Goal: Task Accomplishment & Management: Manage account settings

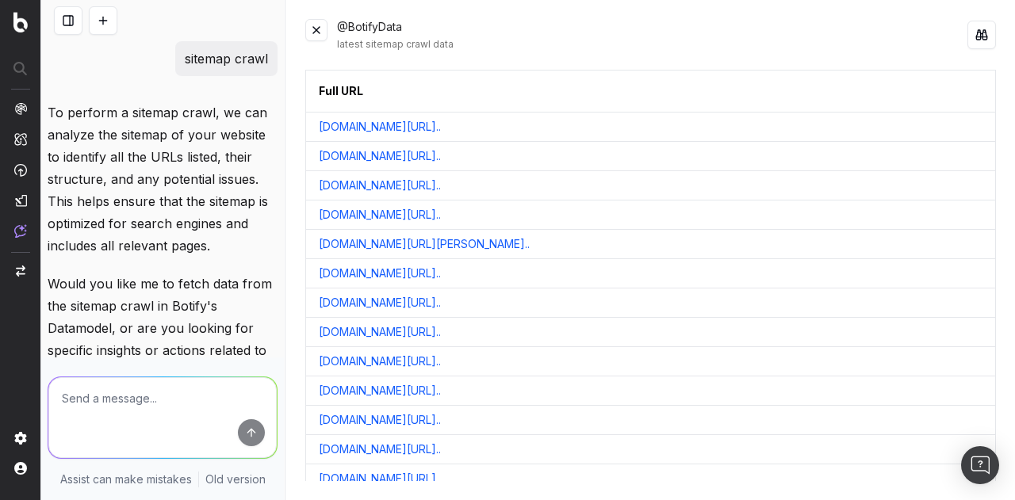
scroll to position [285, 0]
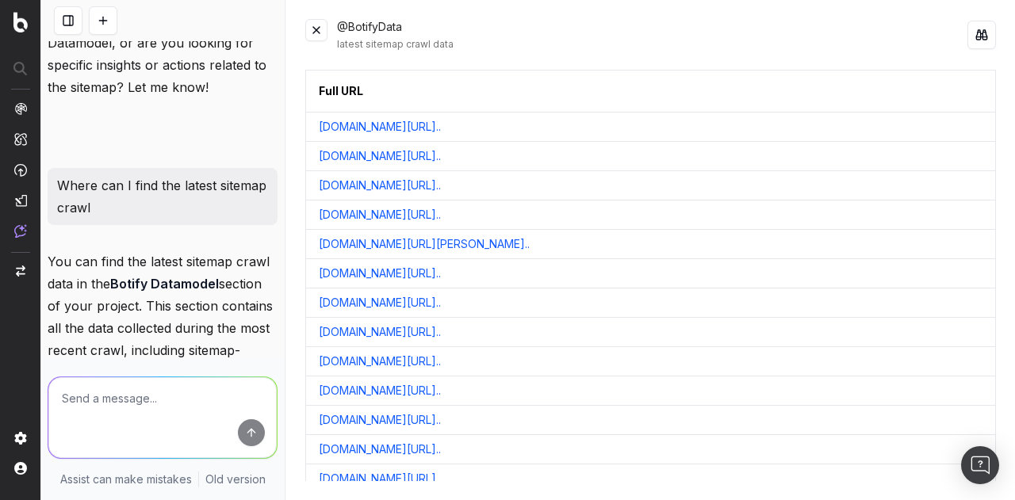
click at [314, 34] on button at bounding box center [316, 30] width 22 height 22
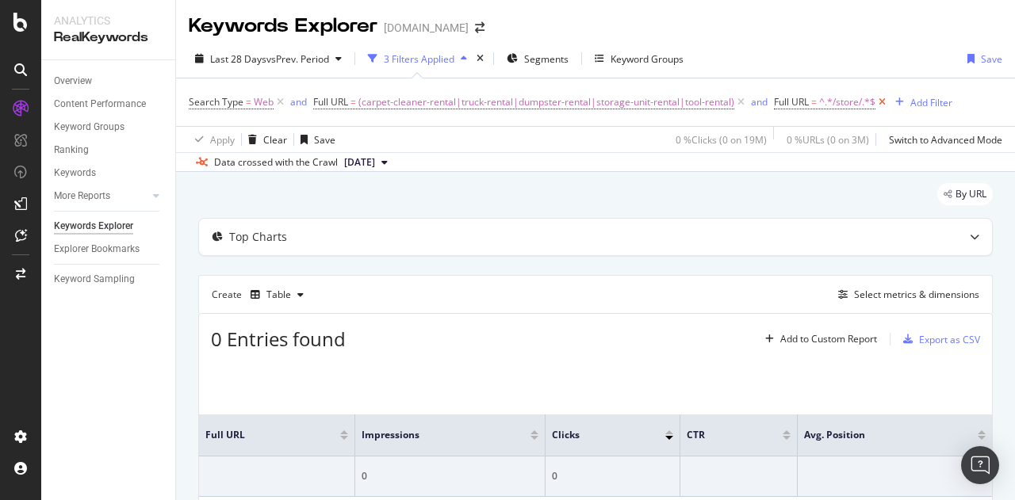
click at [880, 98] on icon at bounding box center [881, 102] width 13 height 16
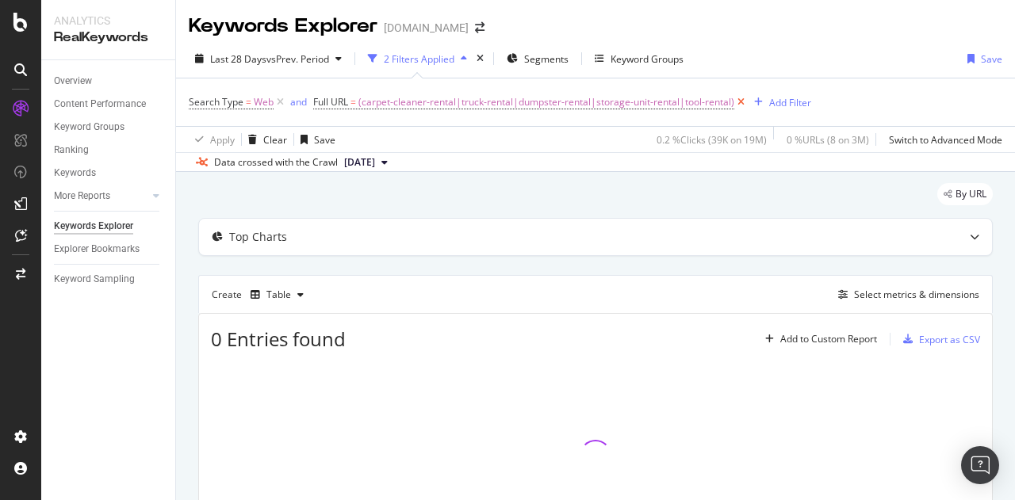
click at [743, 98] on icon at bounding box center [740, 102] width 13 height 16
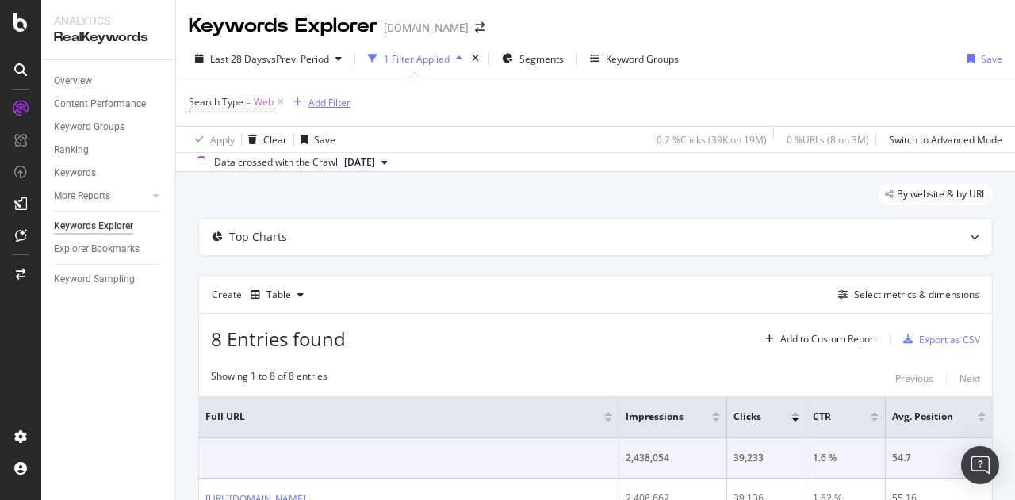
click at [339, 101] on div "Add Filter" at bounding box center [329, 102] width 42 height 13
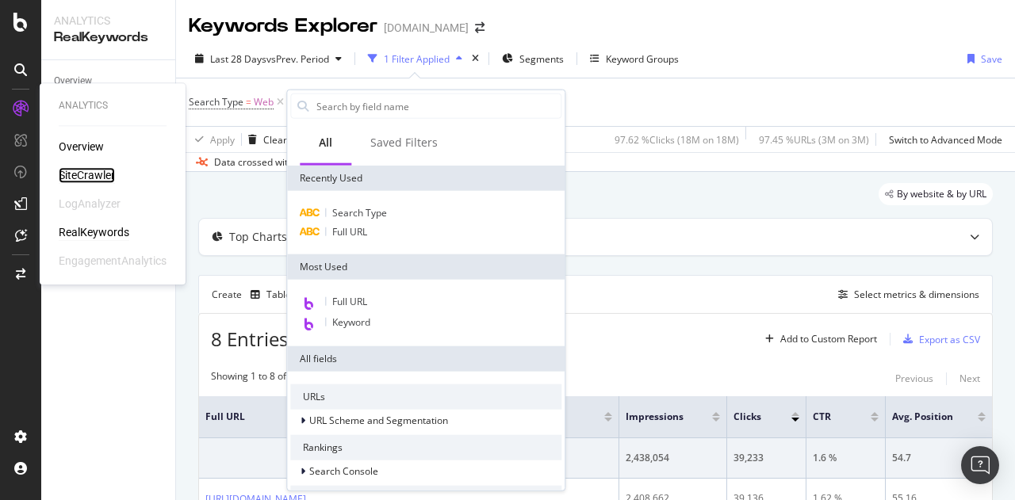
click at [89, 181] on div "SiteCrawler" at bounding box center [87, 175] width 56 height 16
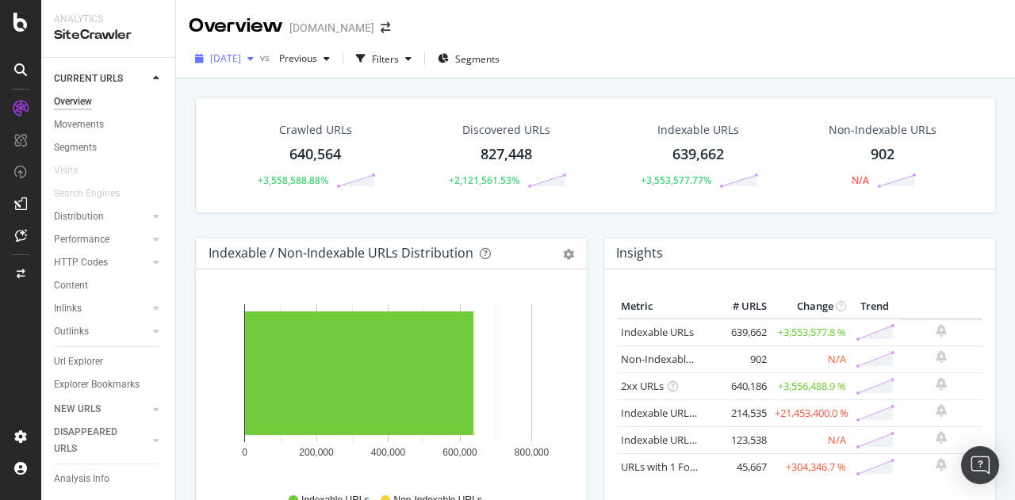
click at [241, 59] on span "[DATE]" at bounding box center [225, 58] width 31 height 13
click at [317, 62] on span "Previous" at bounding box center [295, 58] width 44 height 13
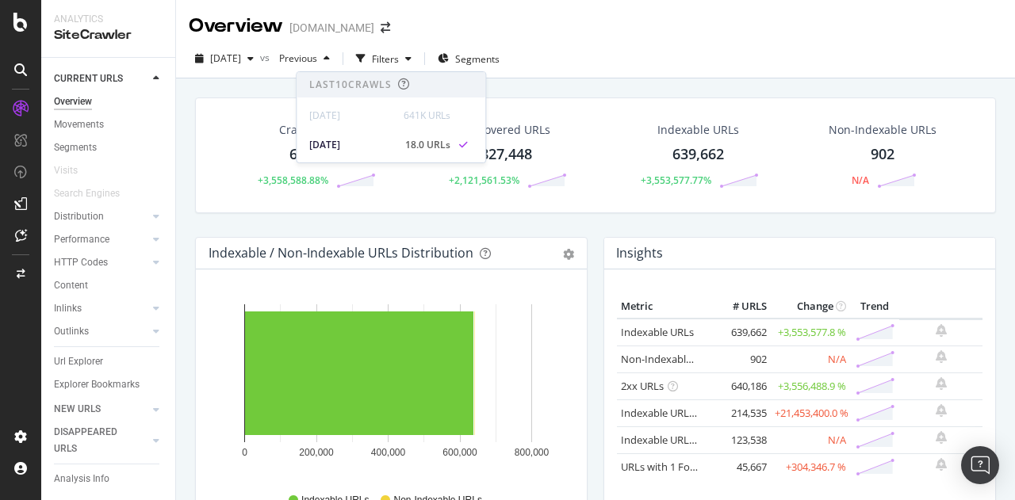
click at [358, 26] on div "[DOMAIN_NAME]" at bounding box center [331, 28] width 85 height 16
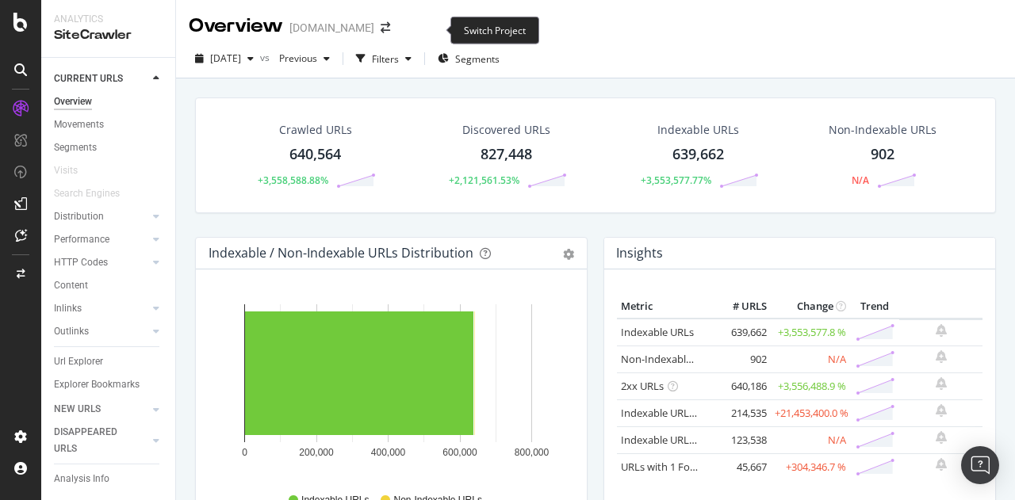
click at [396, 33] on span at bounding box center [385, 27] width 22 height 11
click at [390, 29] on icon "arrow-right-arrow-left" at bounding box center [386, 27] width 10 height 11
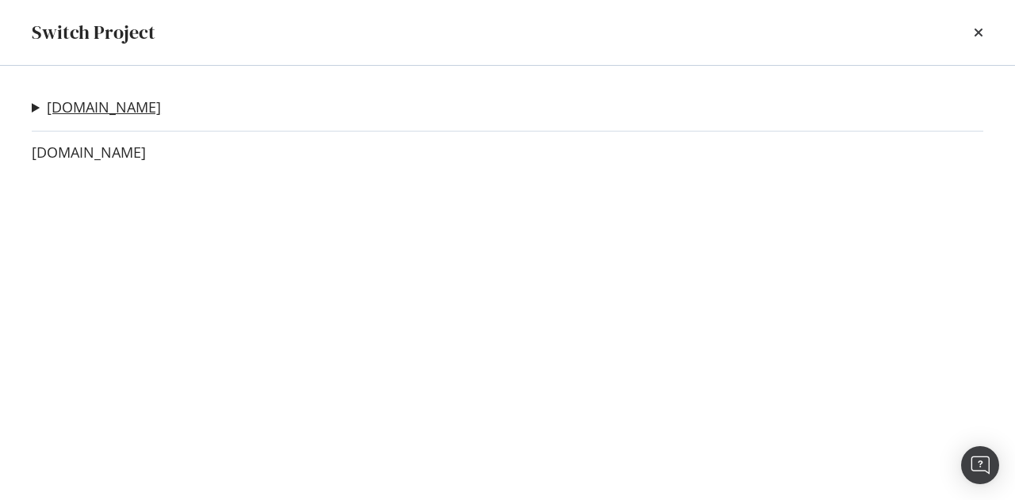
click at [137, 113] on link "[DOMAIN_NAME]" at bounding box center [104, 107] width 114 height 17
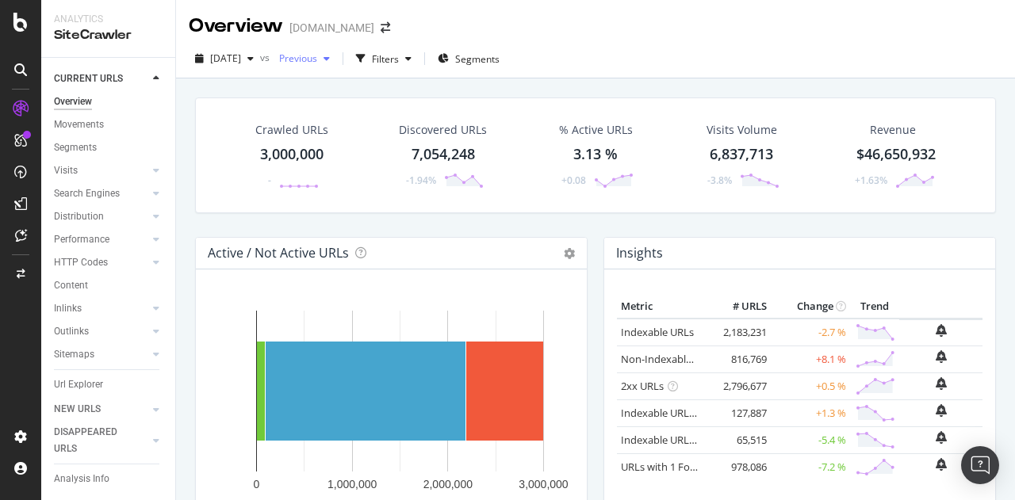
click at [336, 63] on div "Previous" at bounding box center [304, 59] width 63 height 24
click at [536, 34] on div "Overview [DOMAIN_NAME]" at bounding box center [595, 20] width 839 height 40
click at [418, 49] on div "Filters" at bounding box center [384, 59] width 68 height 24
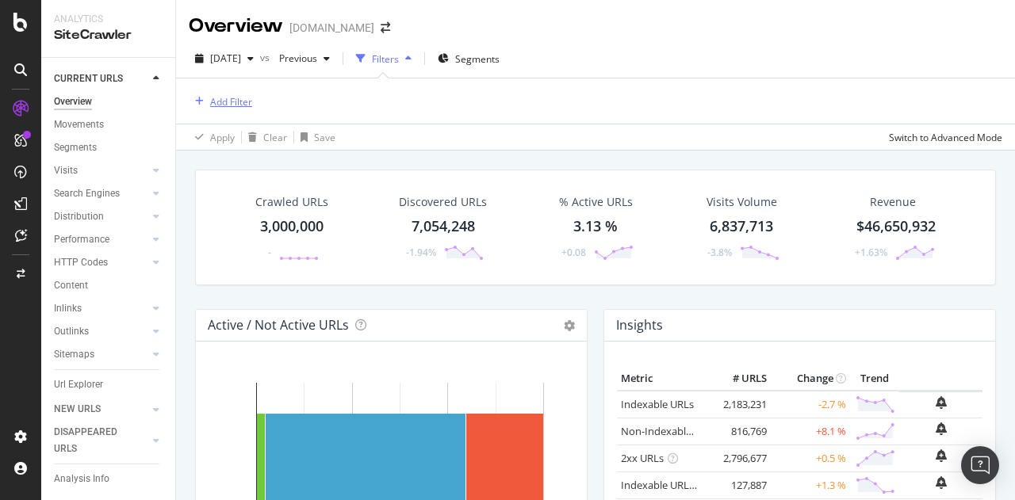
click at [251, 105] on div "Add Filter" at bounding box center [231, 101] width 42 height 13
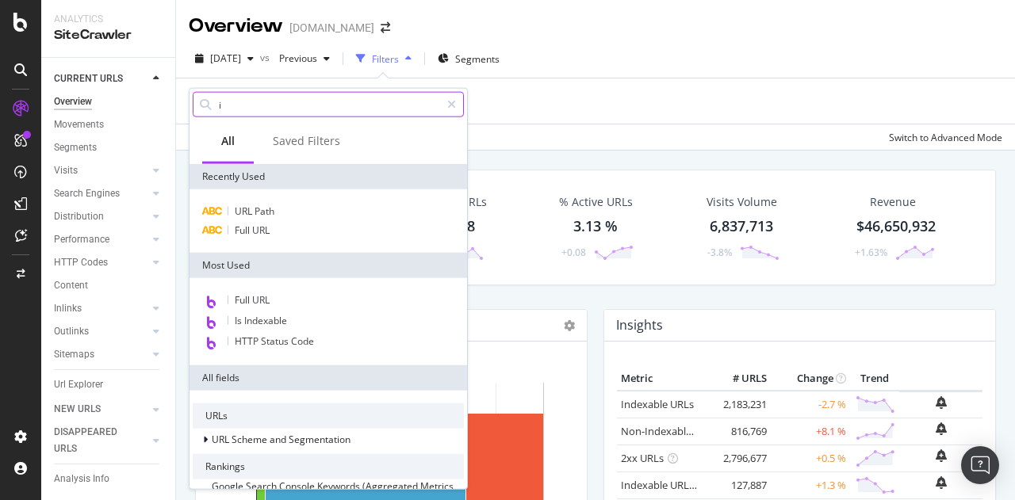
type input "i"
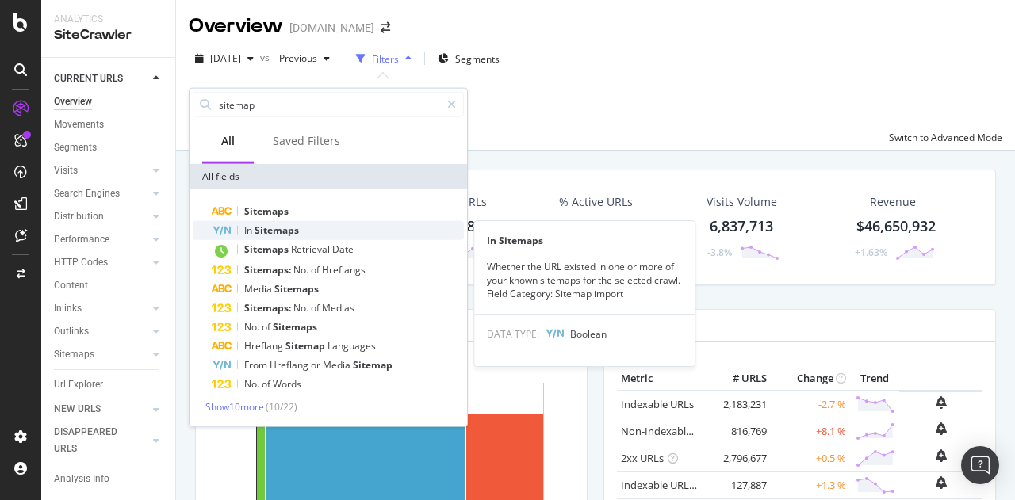
type input "sitemap"
click at [281, 224] on span "Sitemaps" at bounding box center [276, 230] width 44 height 13
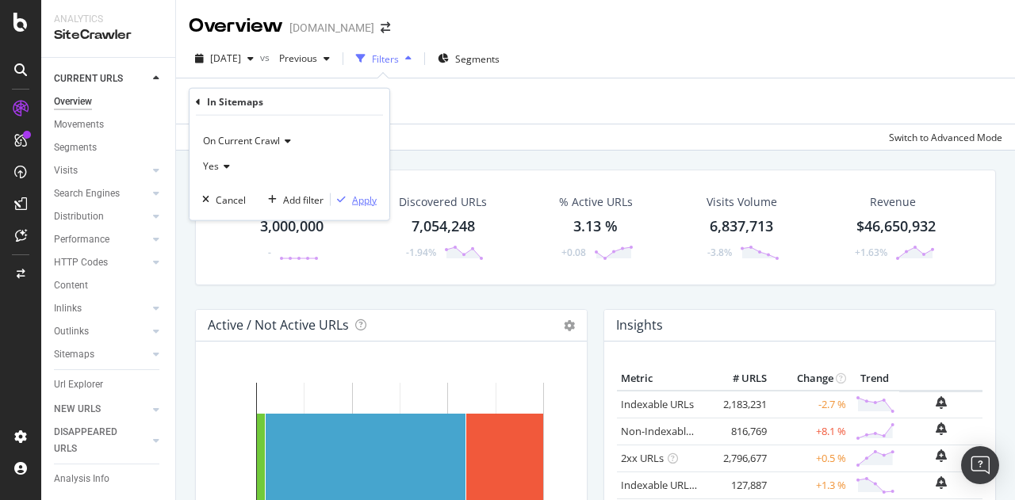
click at [370, 197] on div "Apply" at bounding box center [364, 199] width 25 height 13
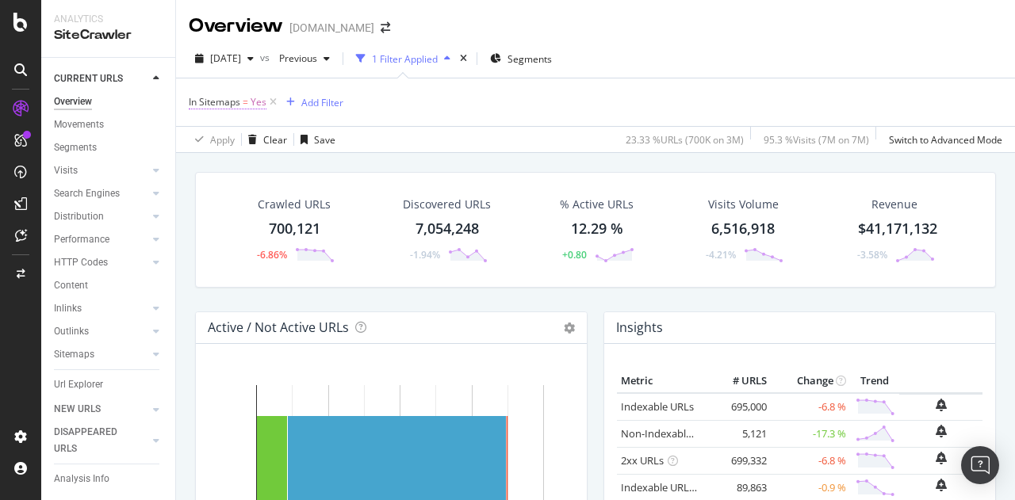
click at [216, 105] on span "In Sitemaps" at bounding box center [215, 101] width 52 height 13
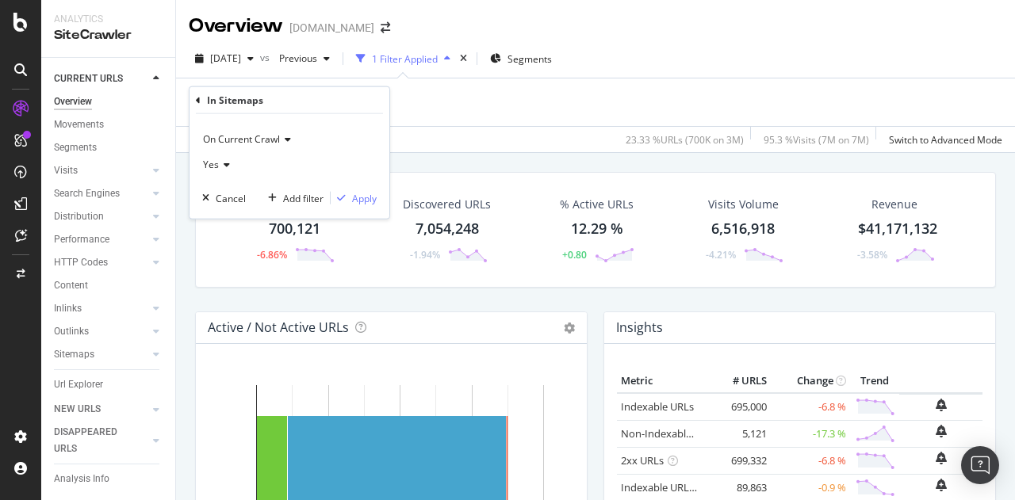
click at [264, 142] on span "On Current Crawl" at bounding box center [241, 138] width 77 height 13
click at [433, 123] on div "In Sitemaps = Yes Add Filter" at bounding box center [595, 102] width 813 height 48
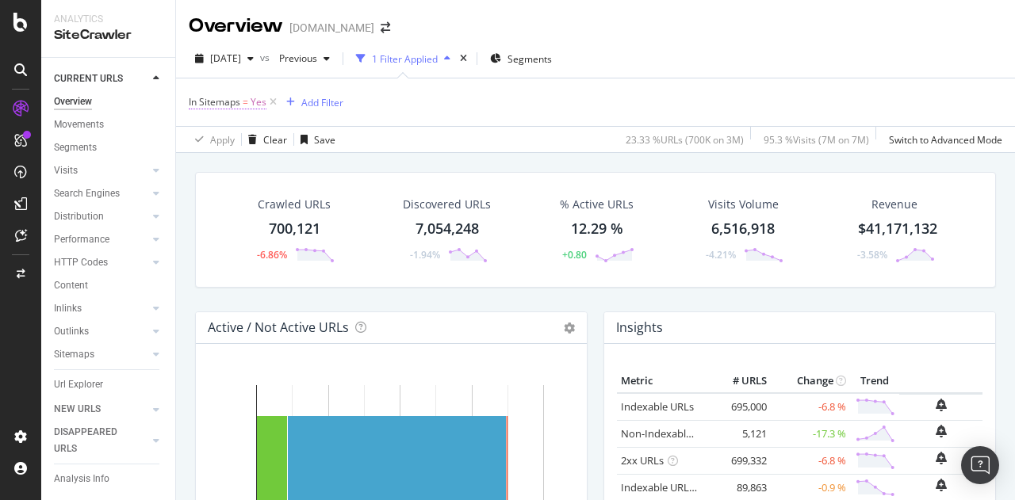
click at [244, 103] on span "=" at bounding box center [246, 101] width 6 height 13
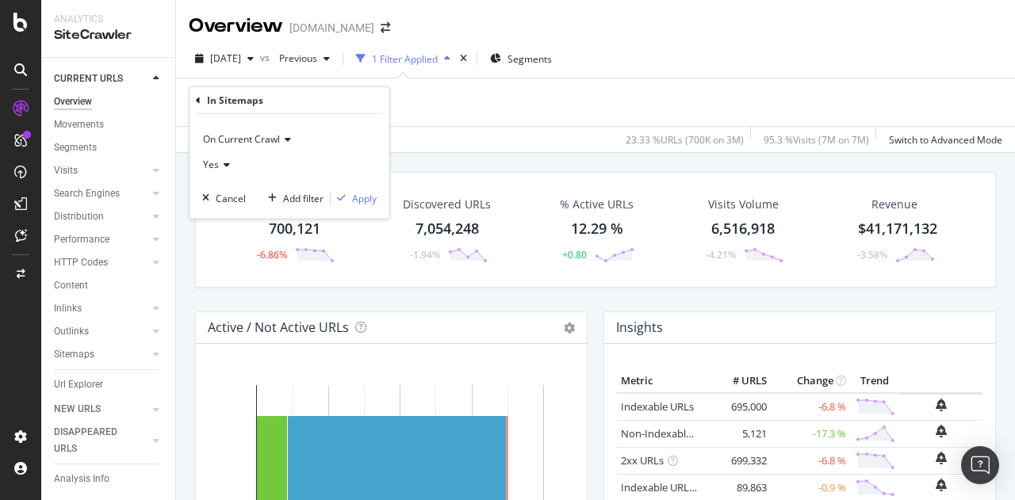
click at [228, 185] on div "On Current Crawl Yes Cancel Add filter Apply" at bounding box center [289, 166] width 200 height 105
click at [228, 191] on div "Cancel" at bounding box center [221, 198] width 50 height 14
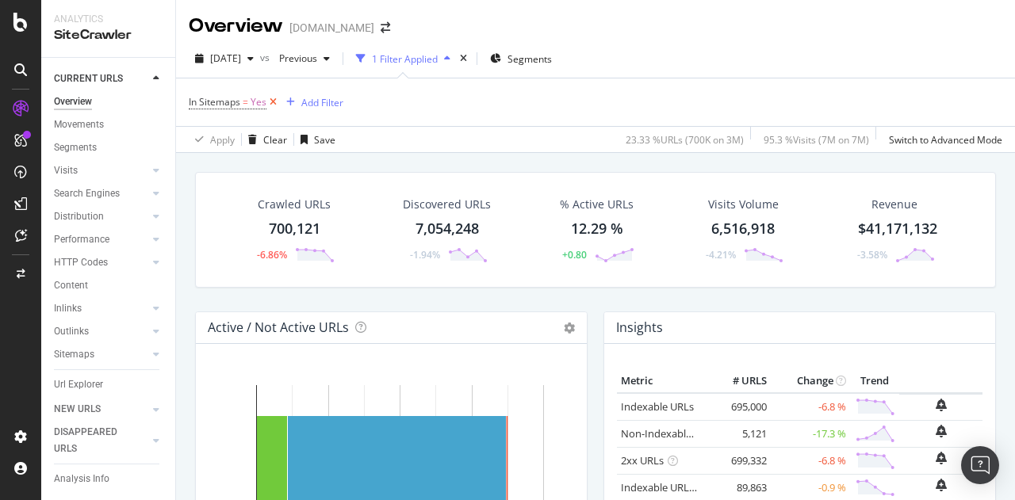
click at [271, 103] on icon at bounding box center [272, 102] width 13 height 16
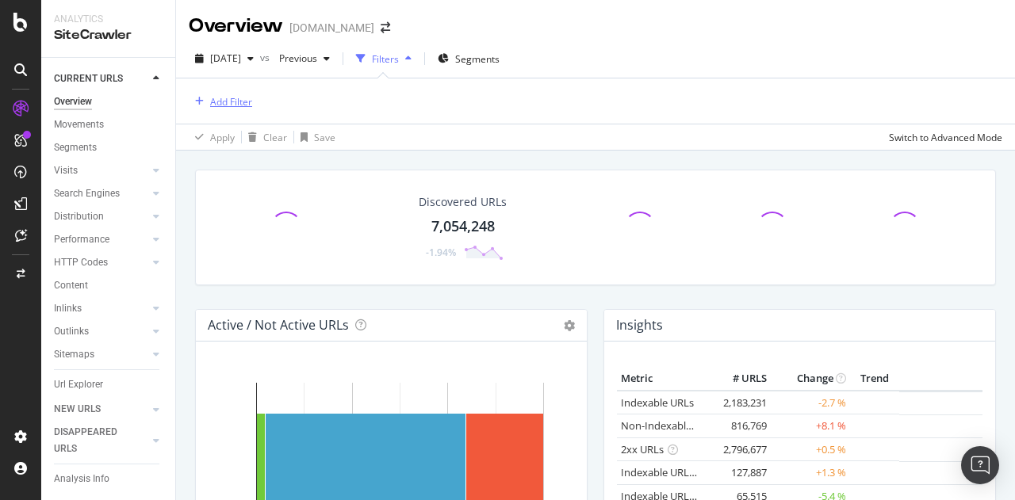
click at [237, 109] on div "Add Filter" at bounding box center [220, 101] width 63 height 17
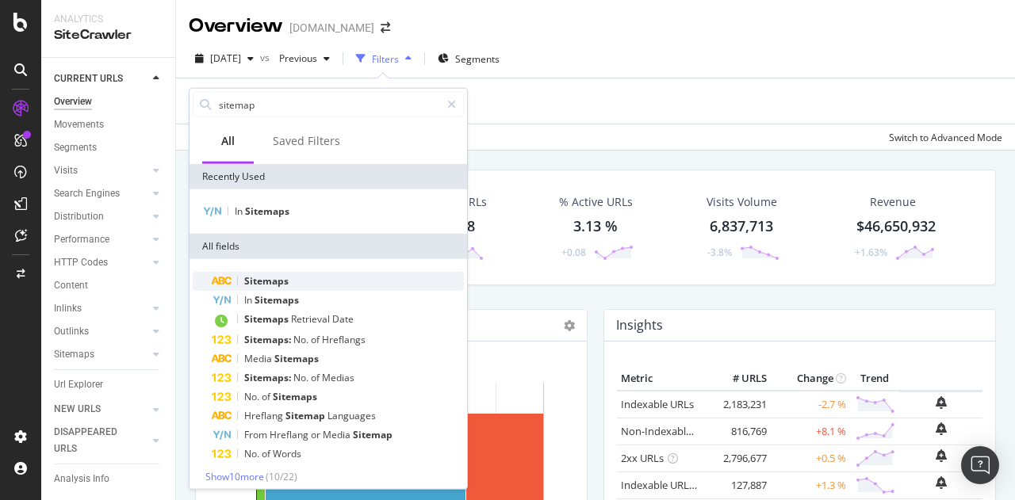
click at [300, 277] on div "Sitemaps" at bounding box center [338, 281] width 252 height 19
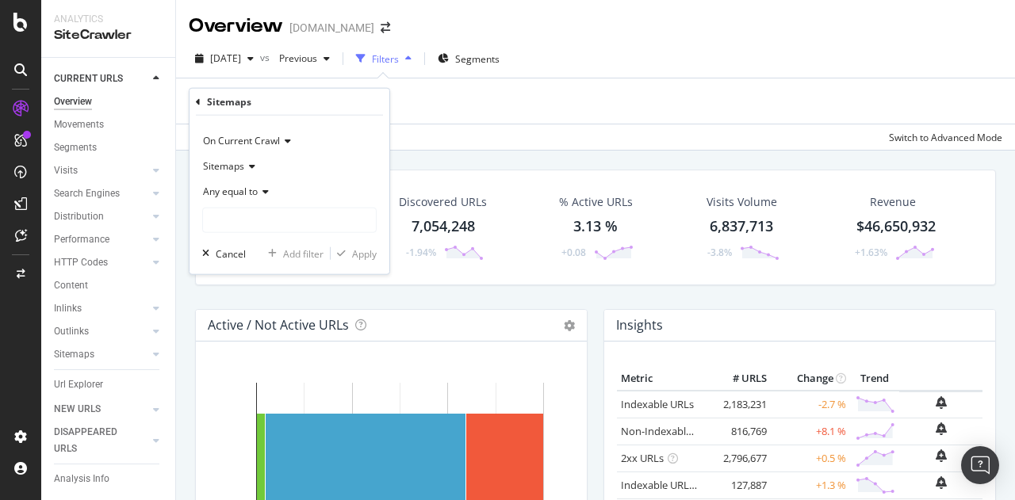
click at [257, 191] on span "Any equal to" at bounding box center [230, 191] width 55 height 13
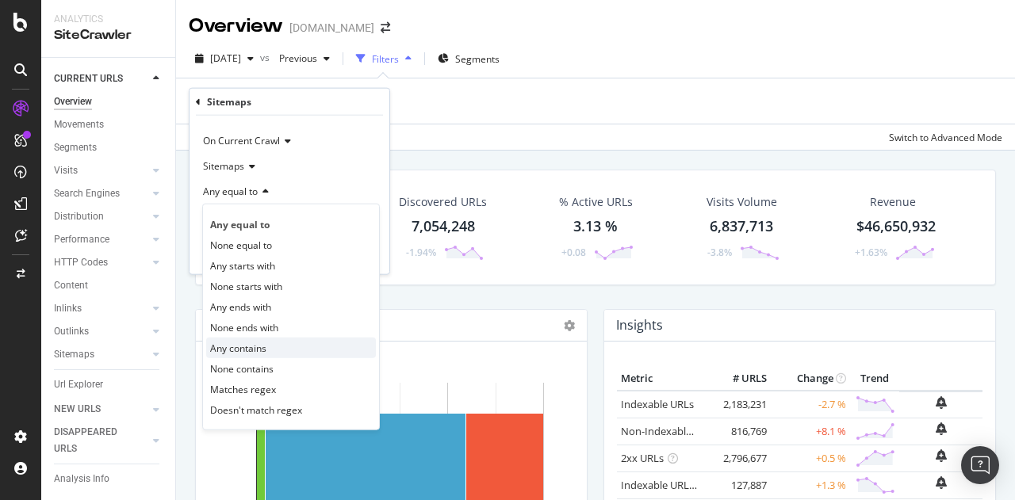
click at [277, 347] on div "Any contains" at bounding box center [291, 348] width 170 height 21
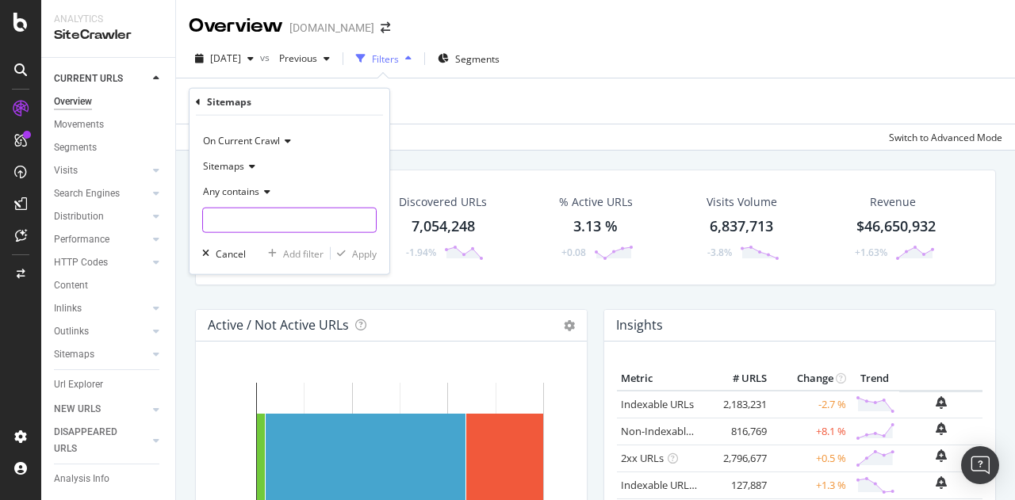
click at [300, 218] on input "text" at bounding box center [289, 220] width 173 height 25
type input "lowes"
click at [358, 255] on div "Apply" at bounding box center [364, 253] width 25 height 13
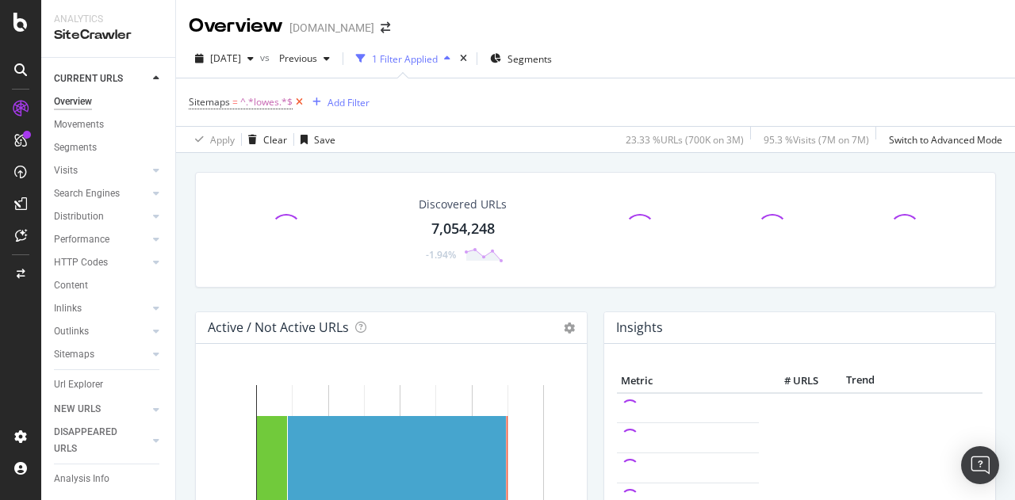
click at [299, 103] on icon at bounding box center [299, 102] width 13 height 16
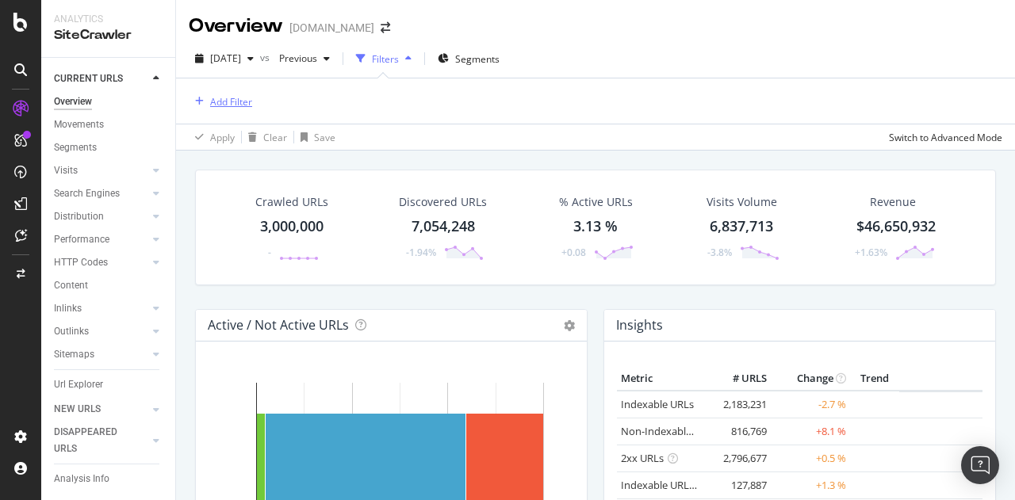
click at [228, 103] on div "Add Filter" at bounding box center [231, 101] width 42 height 13
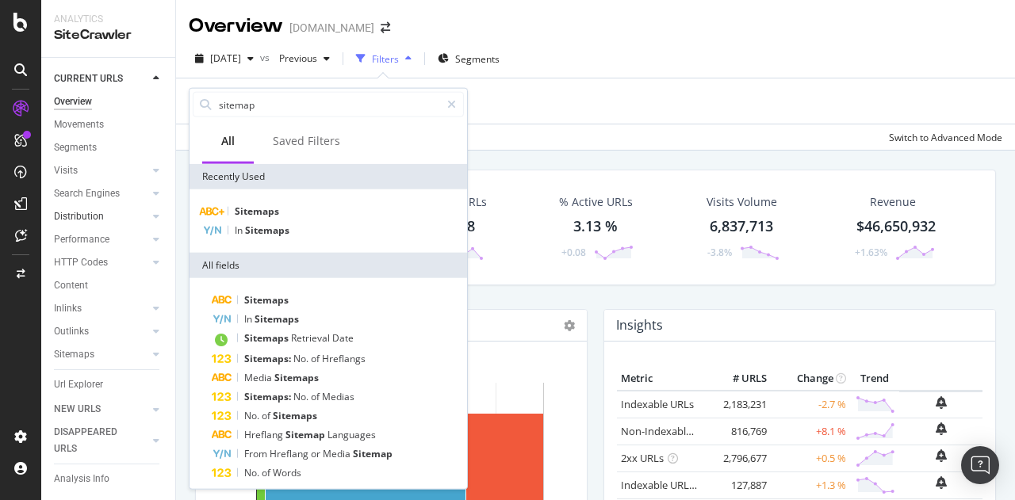
scroll to position [48, 0]
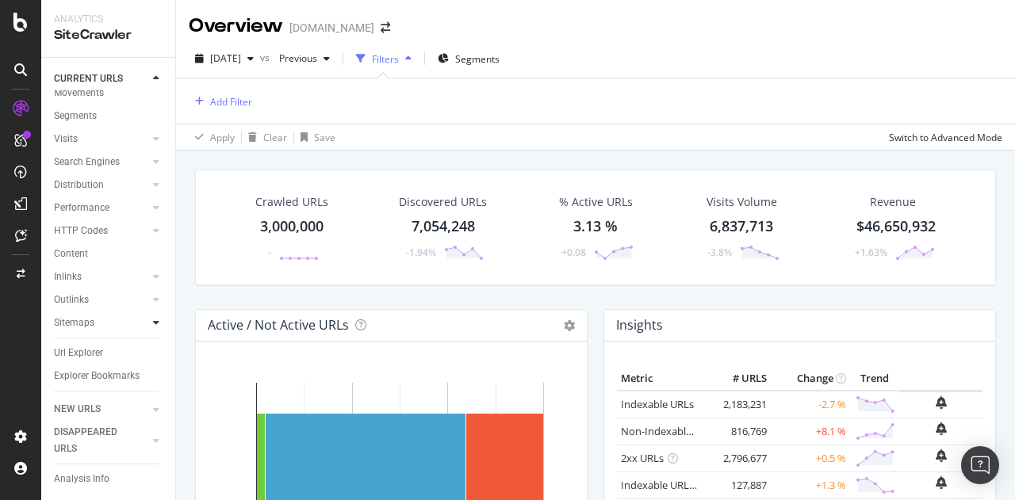
click at [153, 318] on icon at bounding box center [156, 323] width 6 height 10
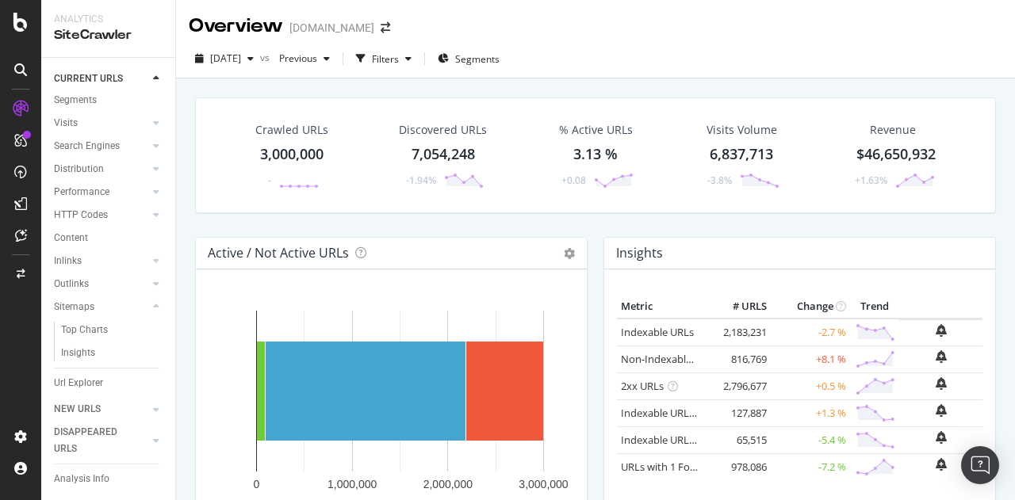
click at [65, 296] on div "Sitemaps" at bounding box center [114, 307] width 121 height 23
click at [70, 305] on div "Sitemaps" at bounding box center [74, 307] width 40 height 17
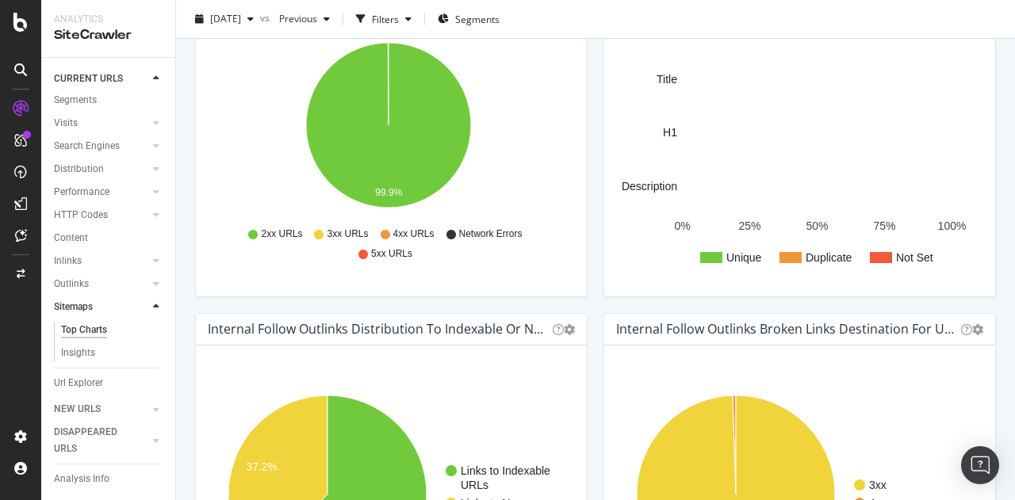
scroll to position [1244, 0]
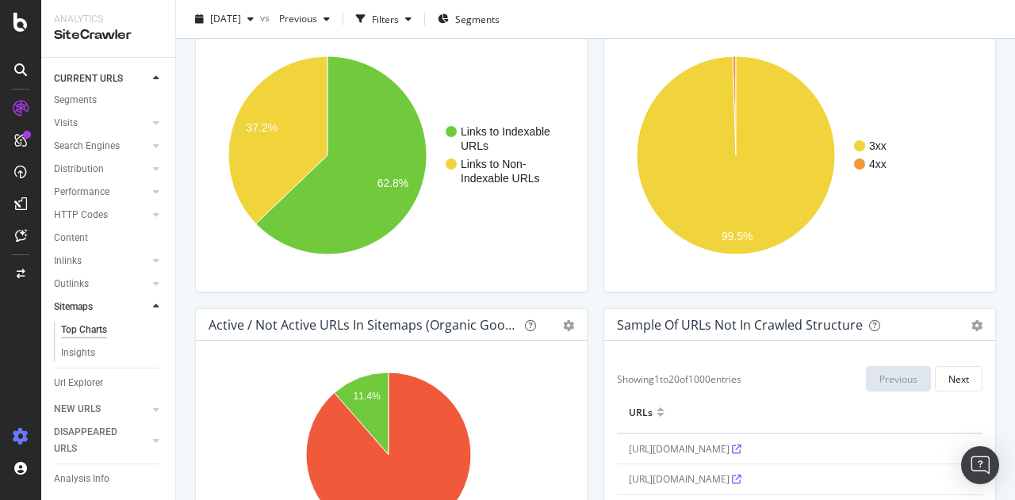
click at [30, 437] on div at bounding box center [21, 436] width 38 height 25
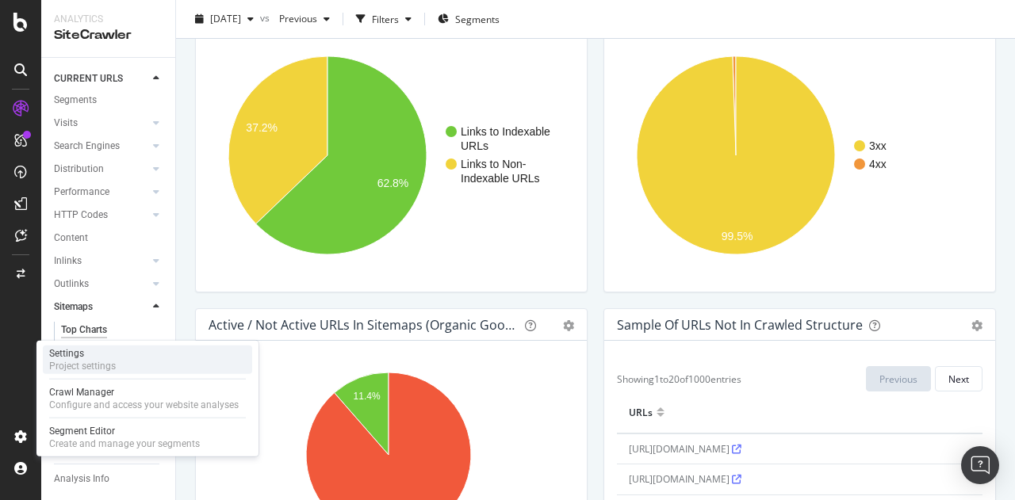
click at [86, 353] on div "Settings" at bounding box center [82, 353] width 67 height 13
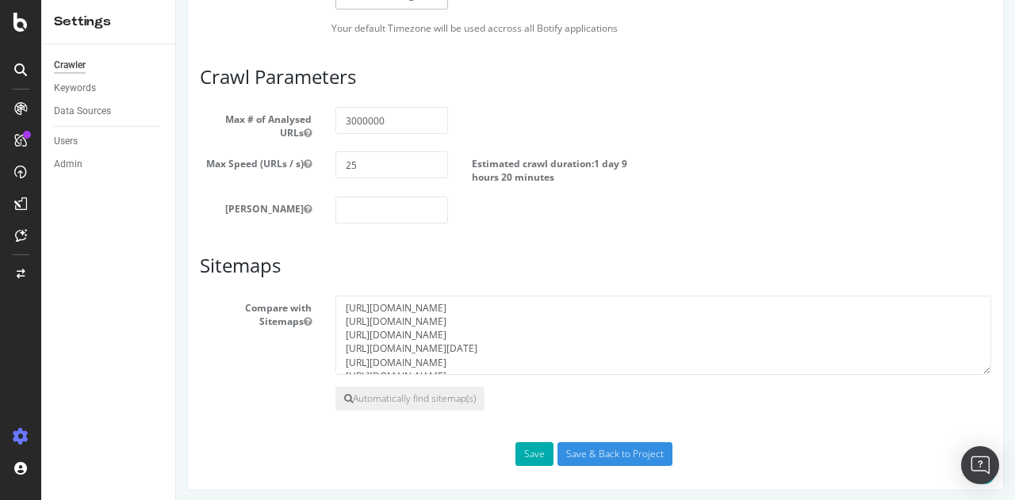
scroll to position [40, 0]
click at [443, 395] on button "Automatically find sitemap(s)" at bounding box center [409, 399] width 149 height 24
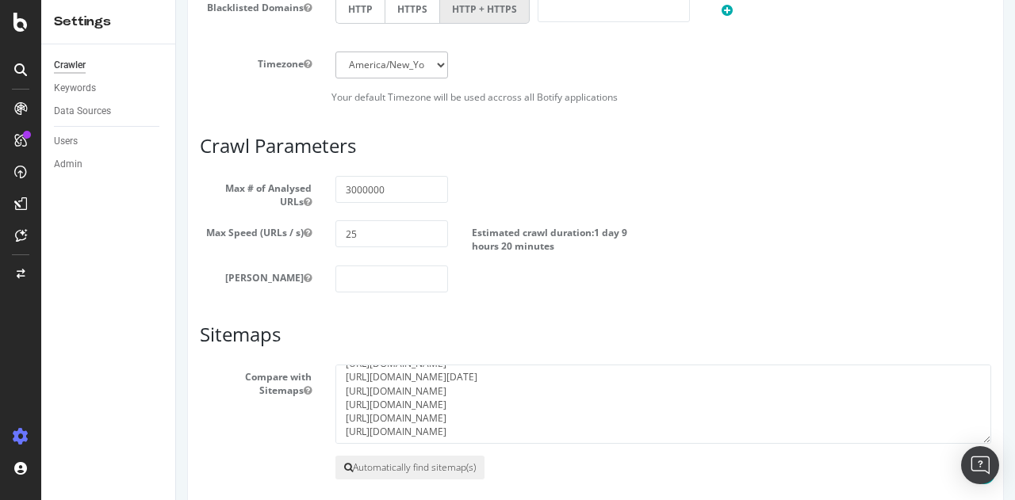
scroll to position [928, 0]
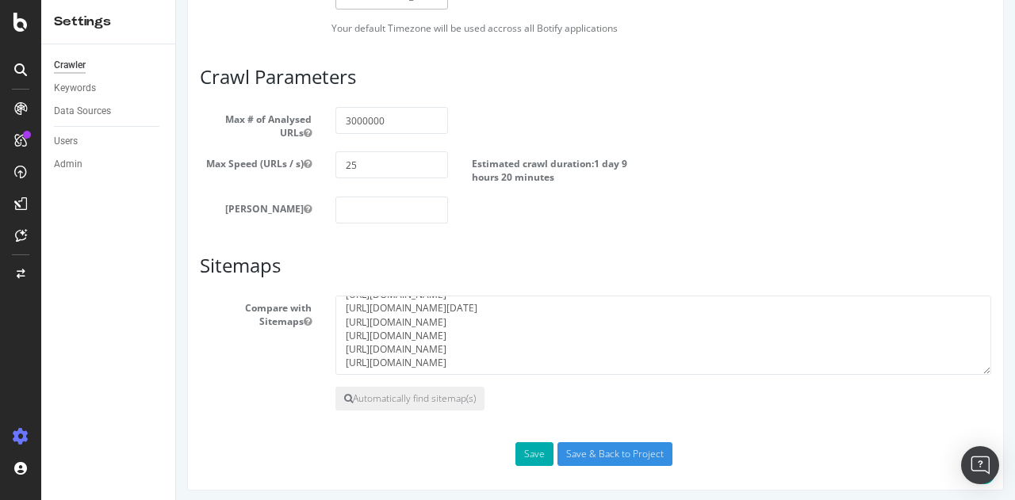
click at [969, 370] on section "Compare with Sitemaps [URL][DOMAIN_NAME] [URL][DOMAIN_NAME] [URL][DOMAIN_NAME] …" at bounding box center [595, 353] width 791 height 115
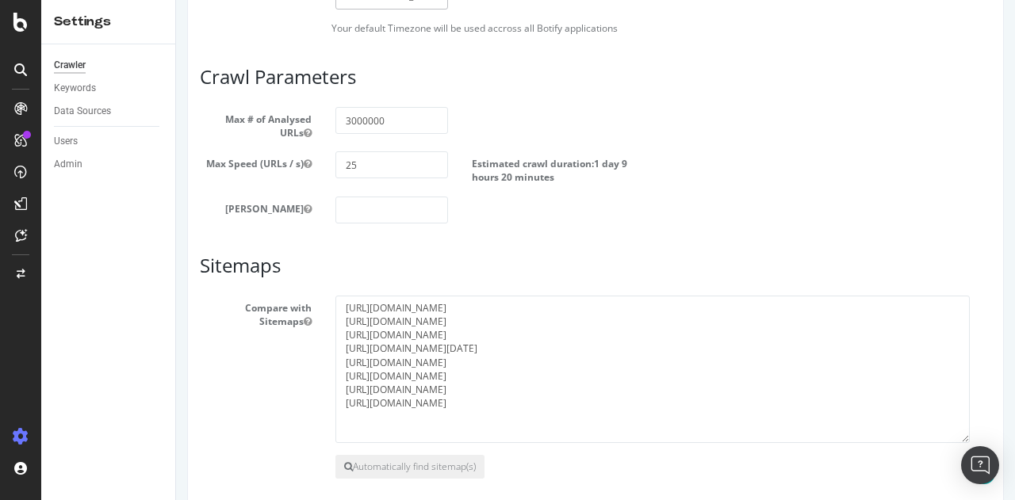
drag, startPoint x: 973, startPoint y: 367, endPoint x: 961, endPoint y: 436, distance: 70.0
click at [961, 436] on textarea "[URL][DOMAIN_NAME] [URL][DOMAIN_NAME] [URL][DOMAIN_NAME] [URL][DOMAIN_NAME][DAT…" at bounding box center [652, 369] width 634 height 147
click at [533, 364] on textarea "[URL][DOMAIN_NAME] [URL][DOMAIN_NAME] [URL][DOMAIN_NAME] [URL][DOMAIN_NAME][DAT…" at bounding box center [652, 369] width 634 height 147
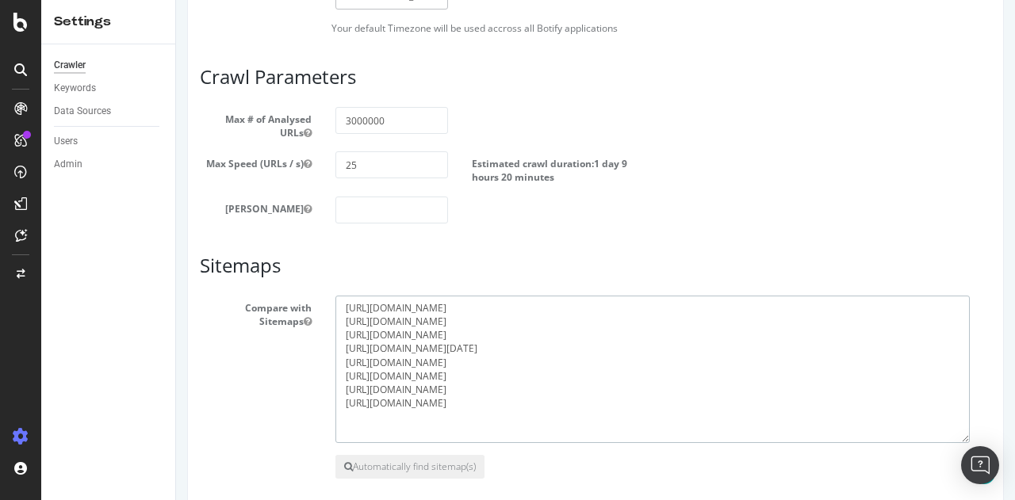
click at [516, 377] on textarea "[URL][DOMAIN_NAME] [URL][DOMAIN_NAME] [URL][DOMAIN_NAME] [URL][DOMAIN_NAME][DAT…" at bounding box center [652, 369] width 634 height 147
click at [541, 389] on textarea "[URL][DOMAIN_NAME] [URL][DOMAIN_NAME] [URL][DOMAIN_NAME] [URL][DOMAIN_NAME][DAT…" at bounding box center [652, 369] width 634 height 147
click at [524, 375] on textarea "[URL][DOMAIN_NAME] [URL][DOMAIN_NAME] [URL][DOMAIN_NAME] [URL][DOMAIN_NAME][DAT…" at bounding box center [652, 369] width 634 height 147
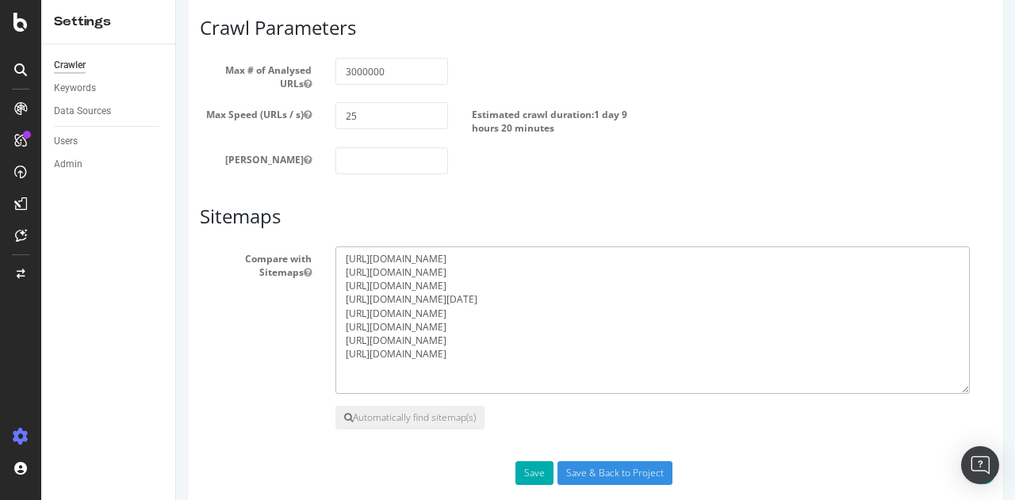
scroll to position [988, 0]
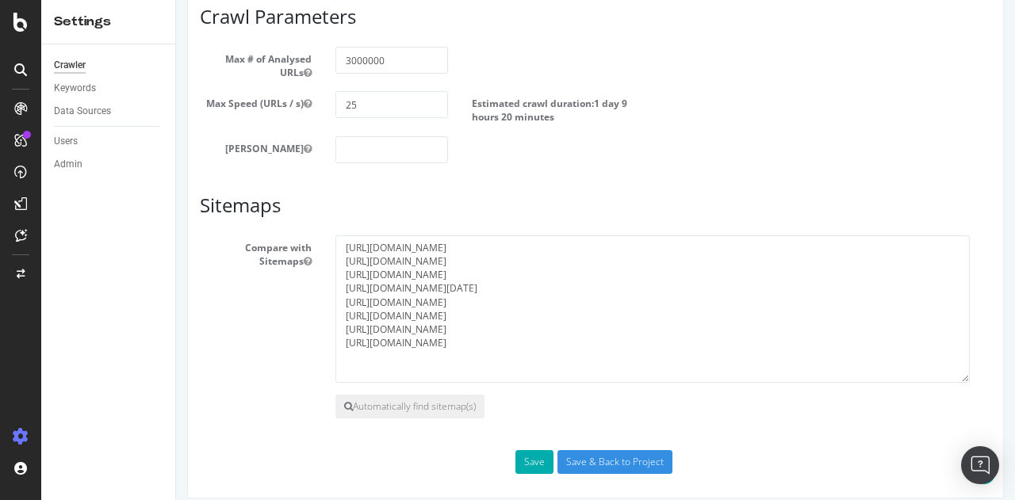
click at [314, 381] on section "Compare with Sitemaps [URL][DOMAIN_NAME] [URL][DOMAIN_NAME] [URL][DOMAIN_NAME] …" at bounding box center [595, 326] width 791 height 183
click at [381, 403] on button "Automatically find sitemap(s)" at bounding box center [409, 407] width 149 height 24
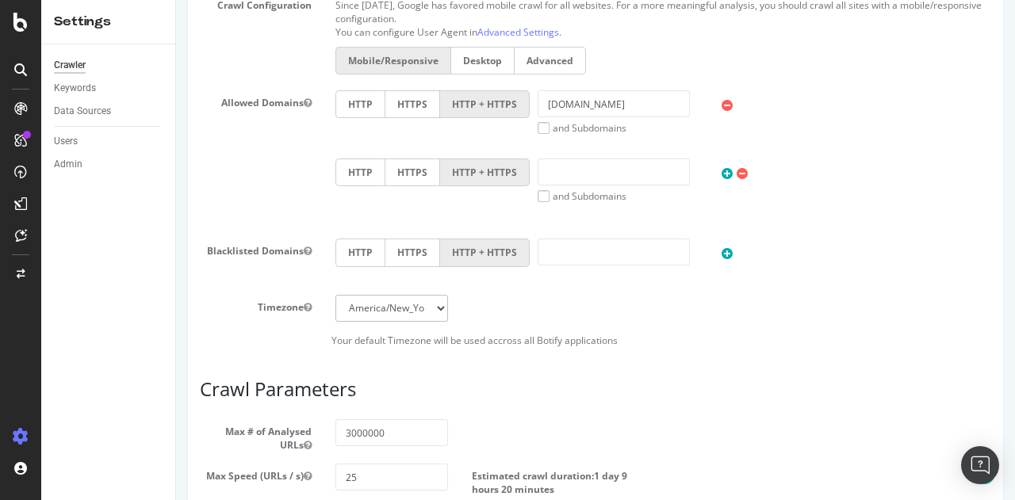
scroll to position [615, 0]
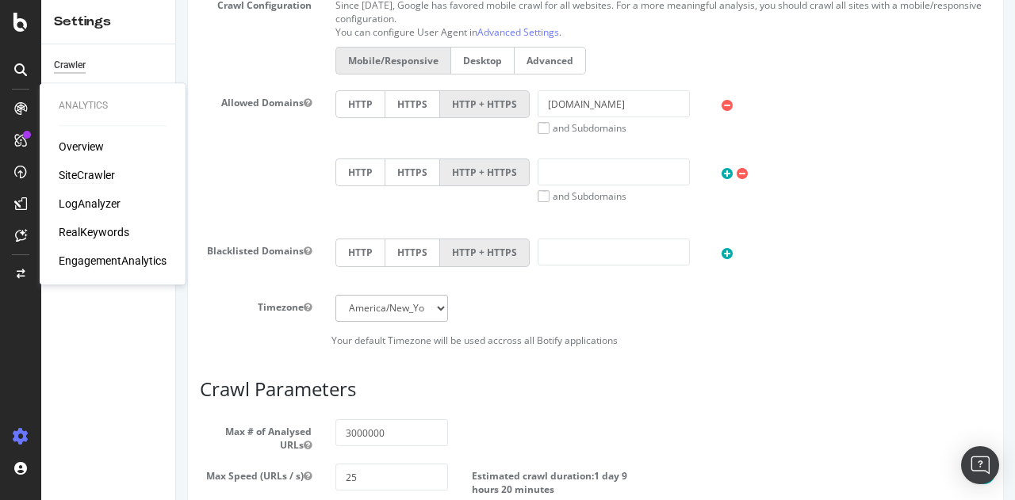
click at [100, 175] on div "SiteCrawler" at bounding box center [87, 175] width 56 height 16
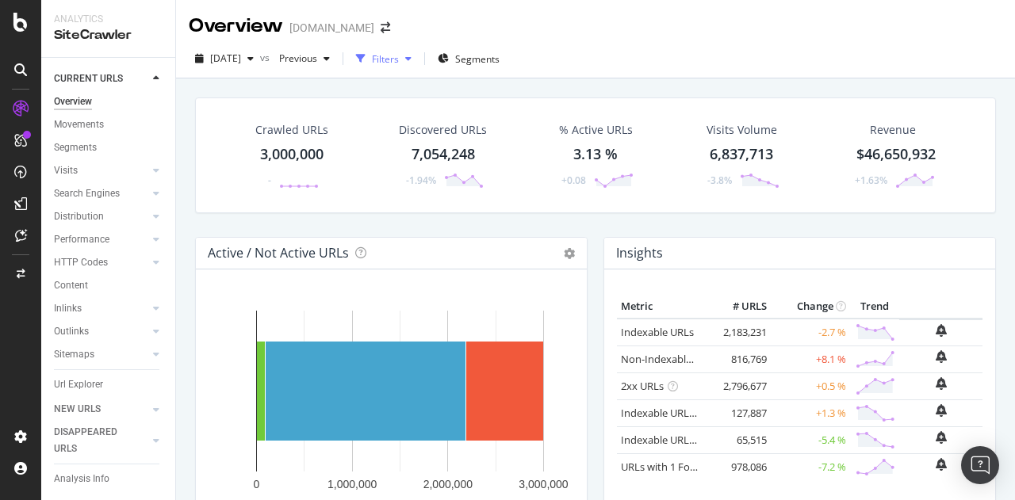
click at [372, 54] on div "button" at bounding box center [361, 59] width 22 height 22
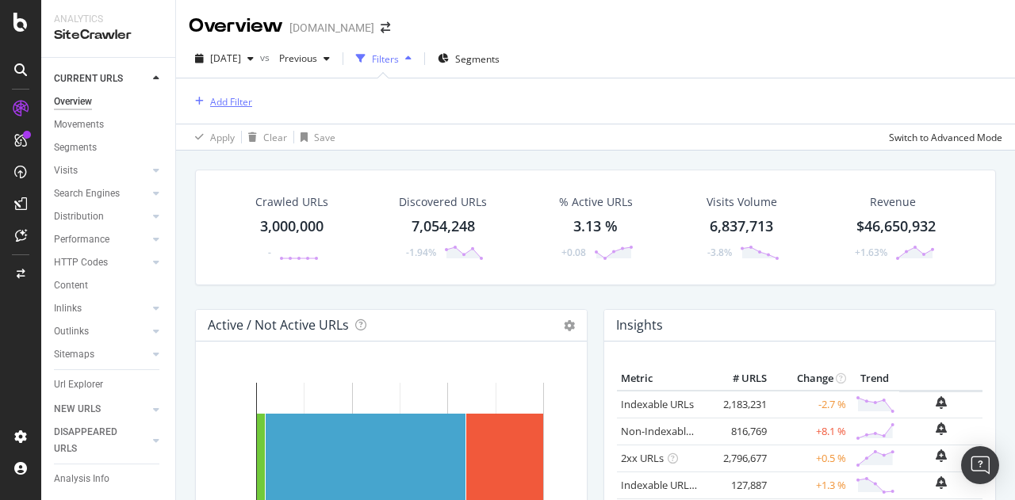
click at [241, 100] on div "Add Filter" at bounding box center [231, 101] width 42 height 13
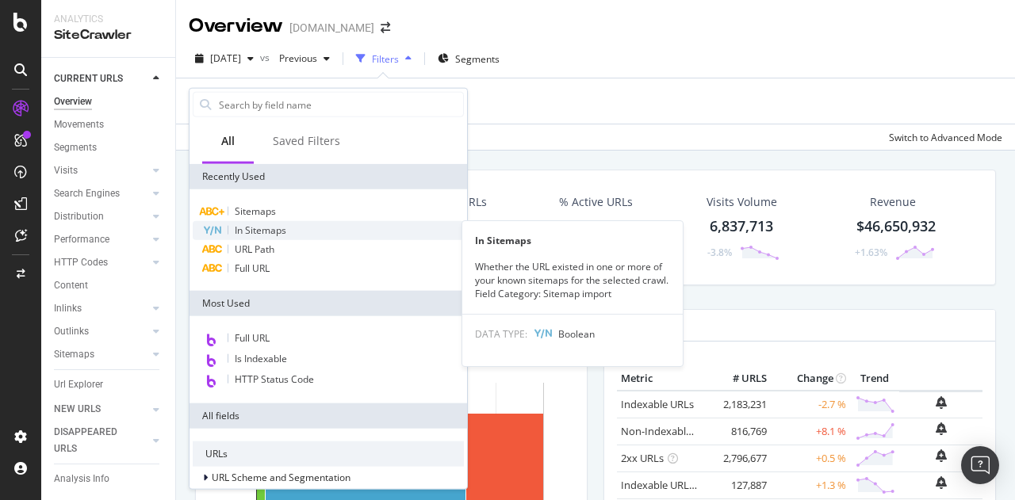
click at [261, 234] on span "In Sitemaps" at bounding box center [261, 230] width 52 height 13
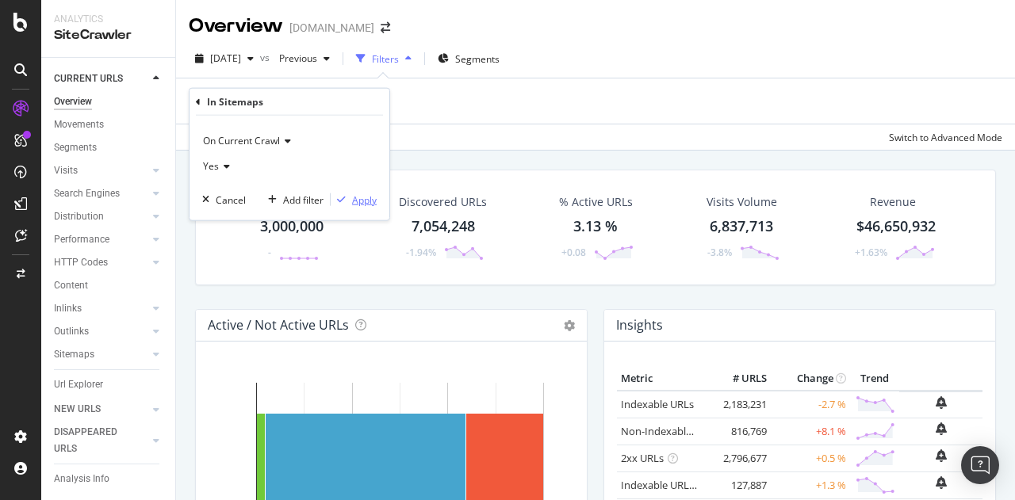
click at [346, 197] on div "button" at bounding box center [341, 200] width 21 height 10
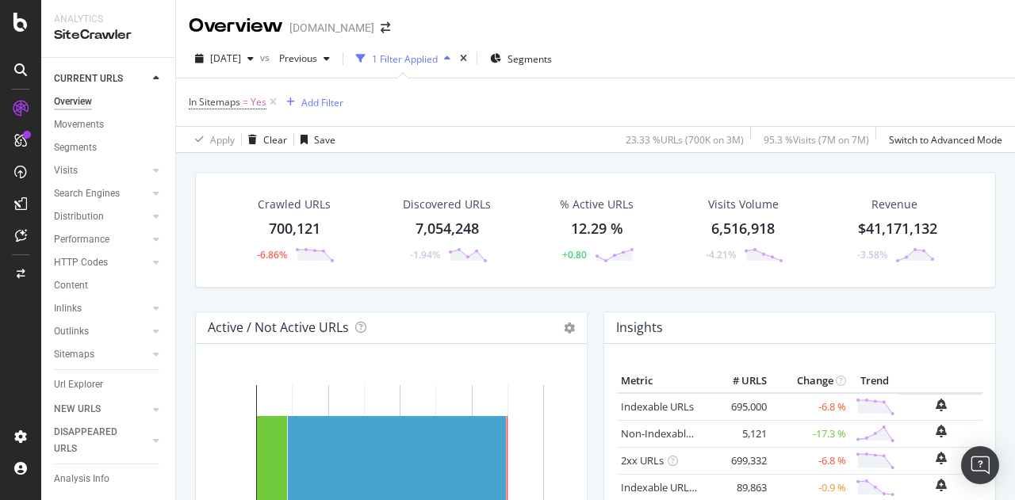
scroll to position [48, 0]
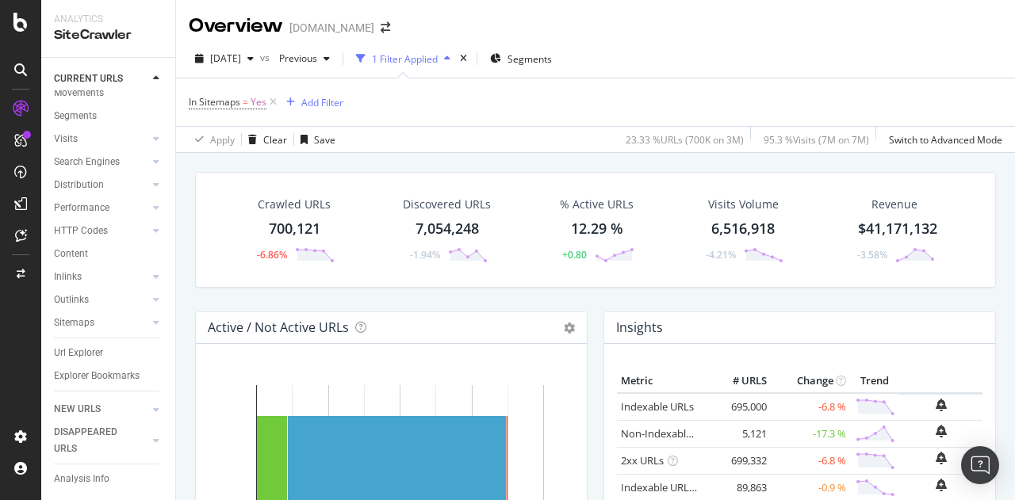
click at [436, 107] on div "In Sitemaps = Yes Add Filter" at bounding box center [595, 102] width 813 height 48
click at [24, 433] on icon at bounding box center [21, 437] width 16 height 16
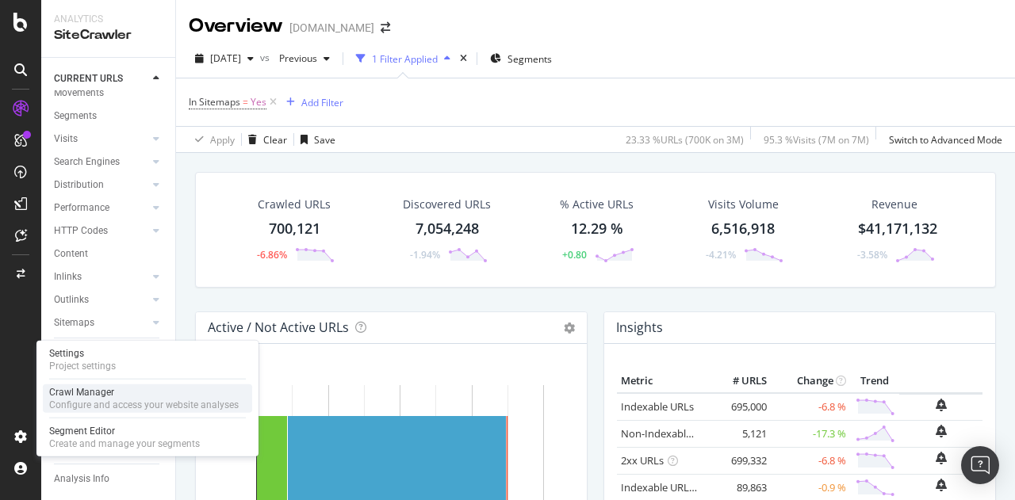
click at [79, 392] on div "Crawl Manager" at bounding box center [143, 392] width 189 height 13
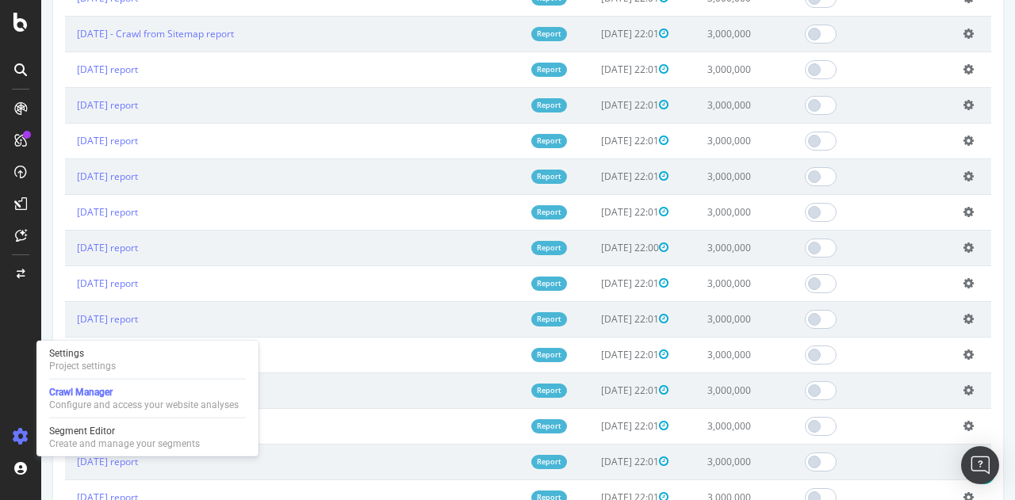
scroll to position [1491, 0]
click at [83, 436] on div "Segment Editor" at bounding box center [124, 431] width 151 height 13
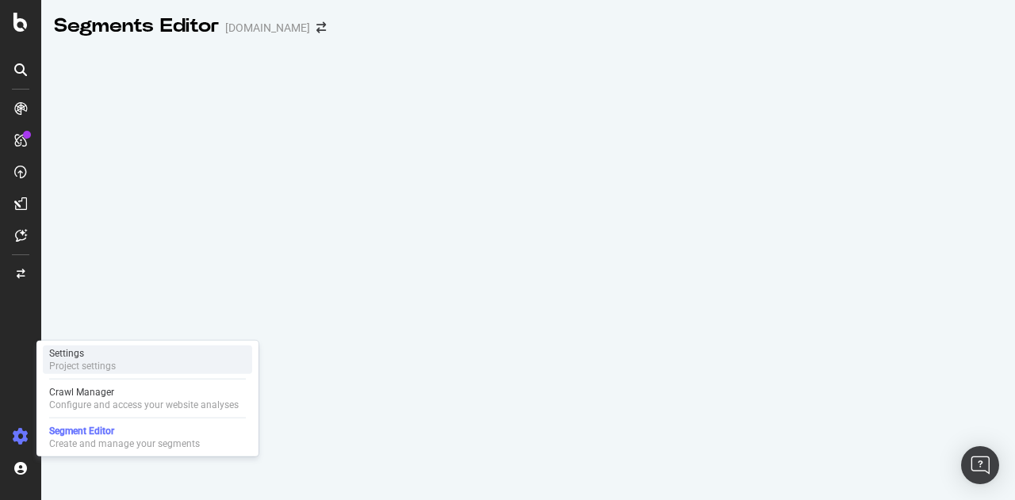
click at [72, 353] on div "Settings" at bounding box center [82, 353] width 67 height 13
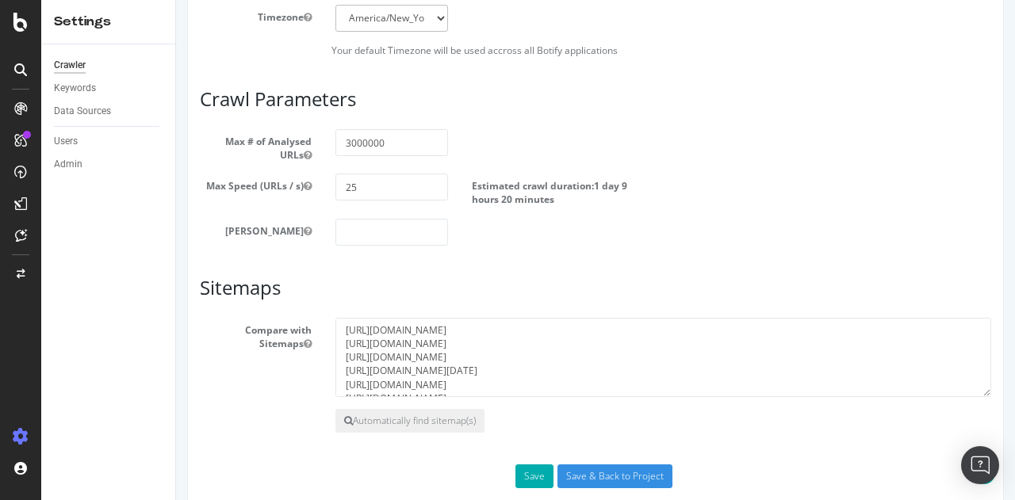
scroll to position [859, 0]
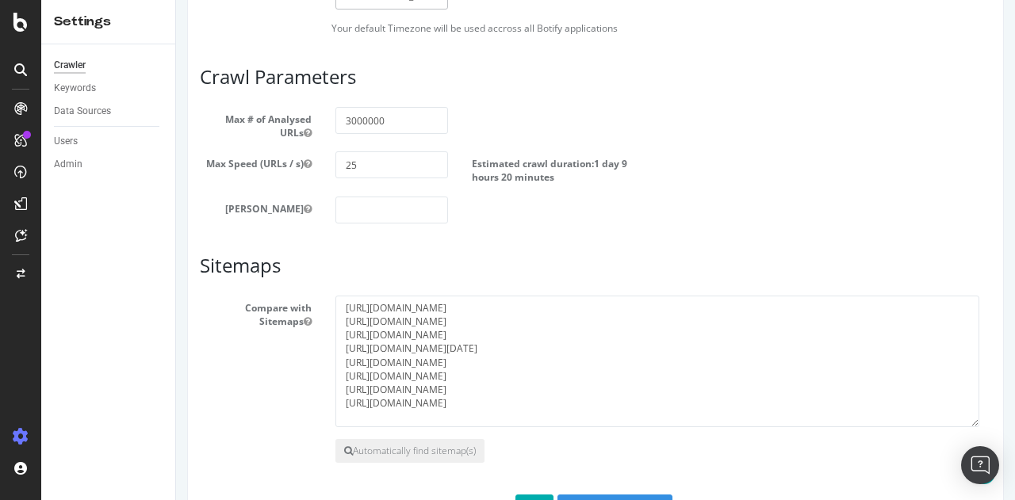
drag, startPoint x: 974, startPoint y: 367, endPoint x: 972, endPoint y: 421, distance: 53.9
click at [972, 421] on textarea "[URL][DOMAIN_NAME] [URL][DOMAIN_NAME] [URL][DOMAIN_NAME] [URL][DOMAIN_NAME][DAT…" at bounding box center [657, 362] width 644 height 132
